Goal: Information Seeking & Learning: Learn about a topic

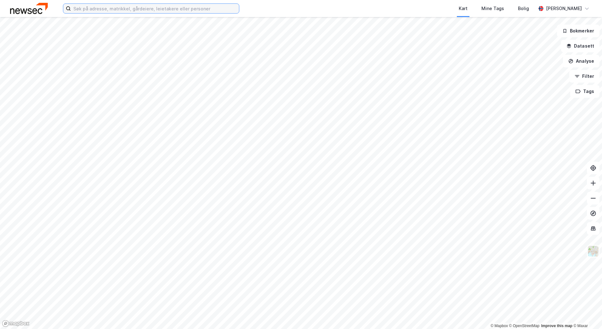
click at [193, 6] on input at bounding box center [155, 8] width 168 height 9
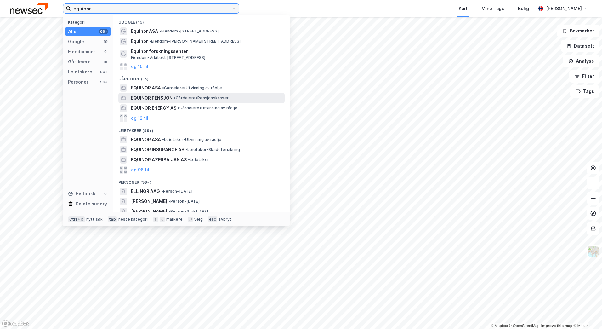
type input "equinor"
click at [172, 97] on span "EQUINOR PENSJON" at bounding box center [152, 98] width 42 height 8
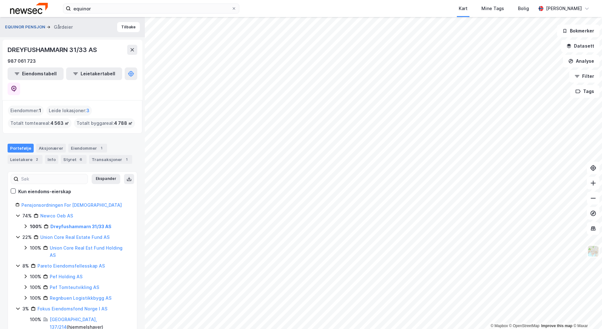
click at [33, 27] on button "EQUINOR PENSJON" at bounding box center [26, 27] width 42 height 6
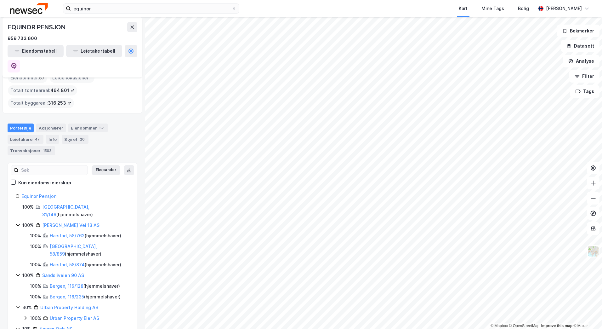
scroll to position [19, 0]
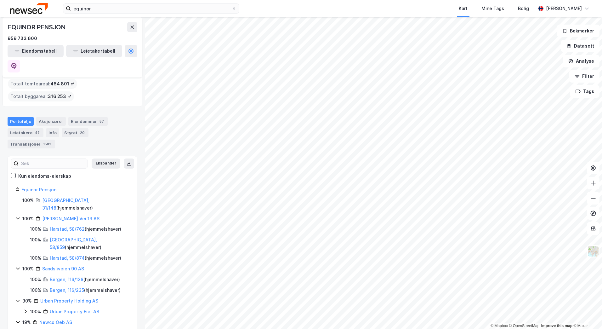
click at [27, 309] on icon at bounding box center [25, 311] width 5 height 5
click at [55, 197] on link "[GEOGRAPHIC_DATA], 31/148" at bounding box center [65, 203] width 47 height 13
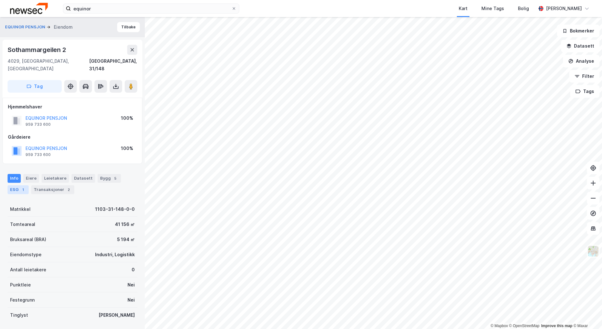
click at [15, 185] on div "ESG 1" at bounding box center [18, 189] width 21 height 9
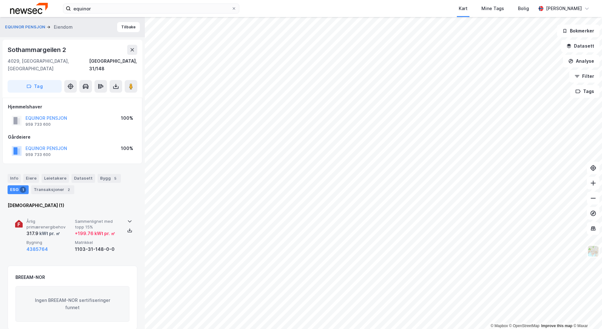
click at [128, 211] on div "Årlig primærenergibehov 317.9 kWt pr. ㎡ Sammenlignet med topp 15% + 199.76 kWt …" at bounding box center [73, 235] width 130 height 49
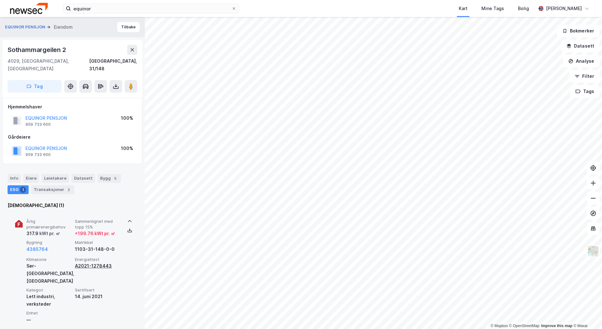
click at [98, 262] on div "A2021-1278443" at bounding box center [98, 266] width 46 height 8
click at [47, 287] on span "Kategori" at bounding box center [49, 289] width 46 height 5
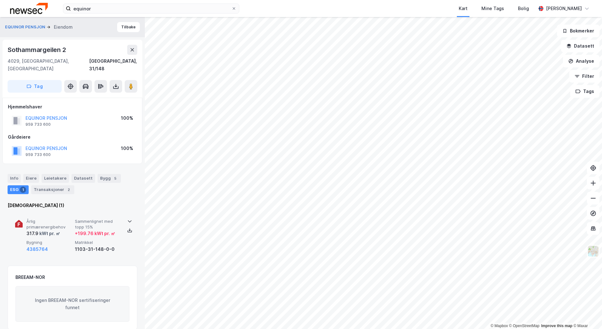
click at [58, 240] on span "Bygning" at bounding box center [49, 242] width 46 height 5
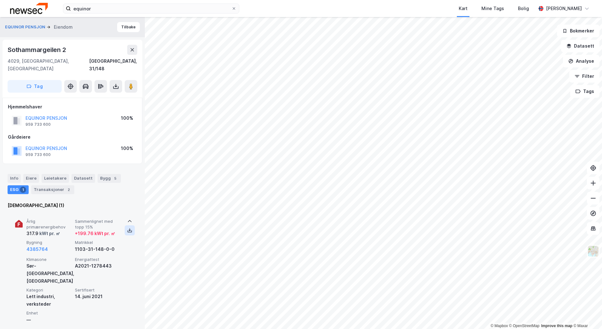
click at [125, 225] on button at bounding box center [130, 230] width 10 height 10
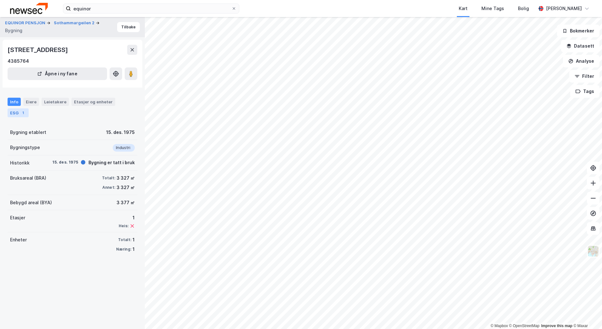
click at [24, 115] on div "1" at bounding box center [23, 113] width 6 height 6
